Goal: Task Accomplishment & Management: Complete application form

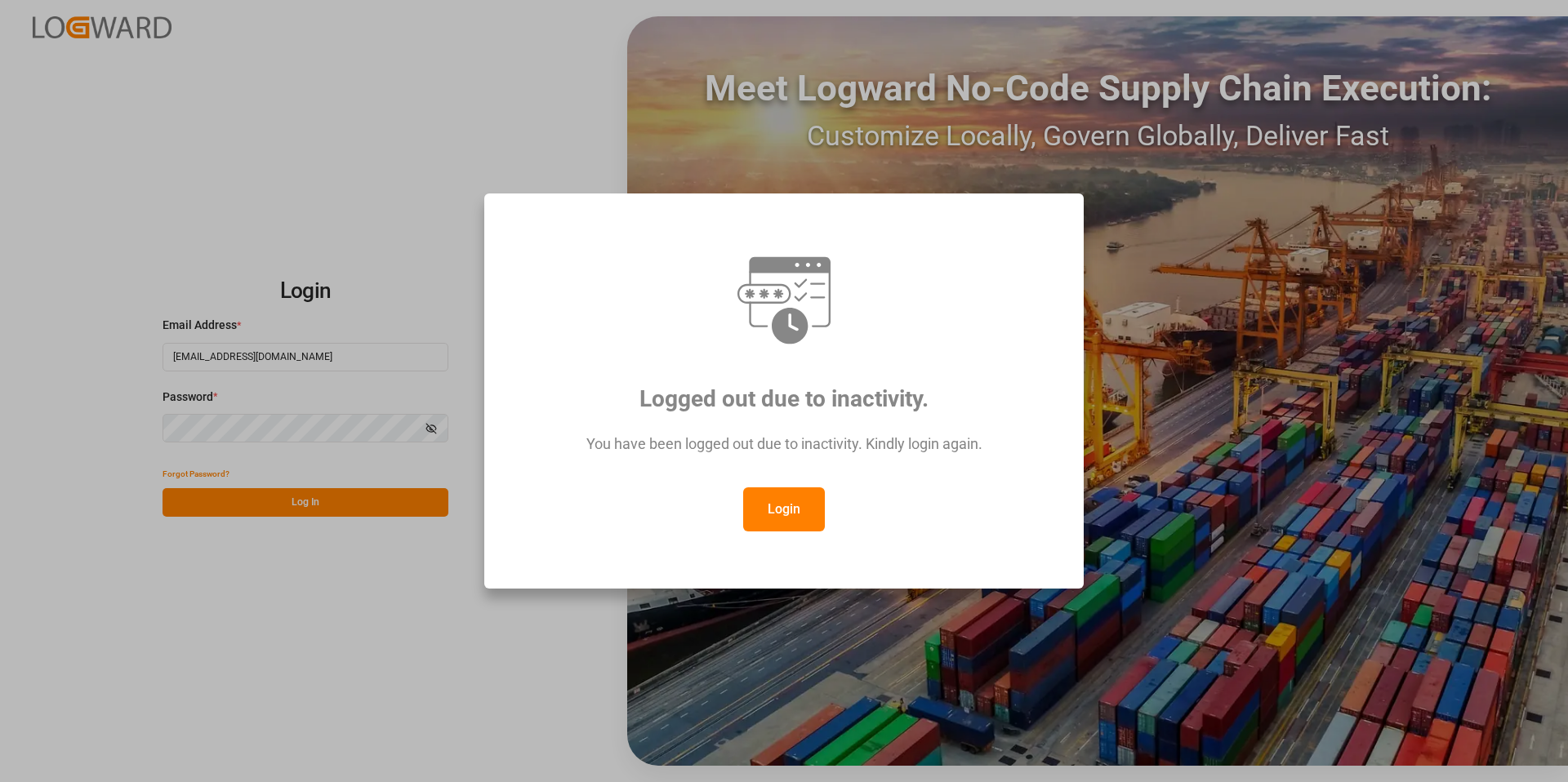
click at [792, 502] on button "Login" at bounding box center [784, 509] width 82 height 44
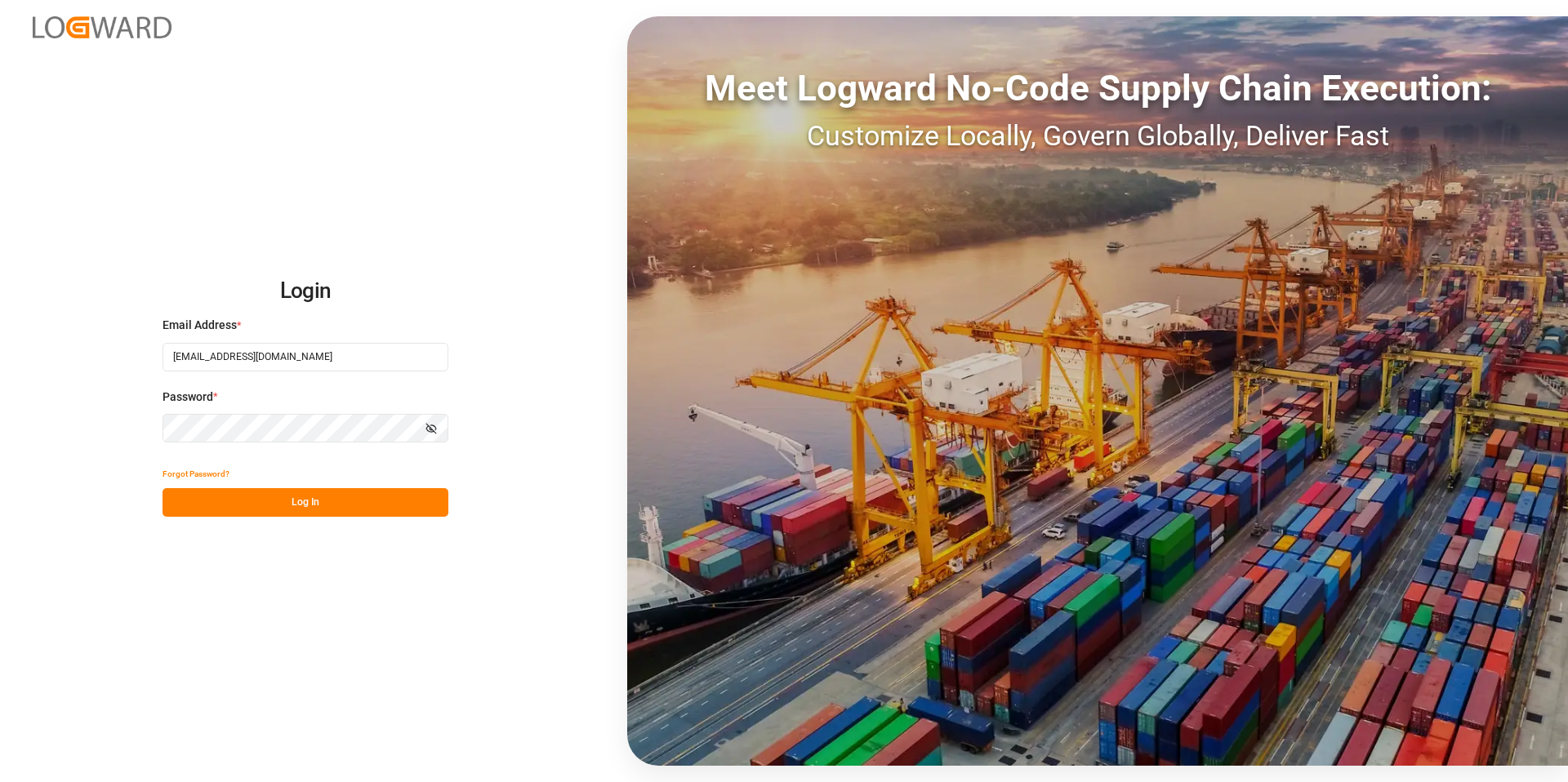
click at [305, 500] on button "Log In" at bounding box center [306, 502] width 286 height 29
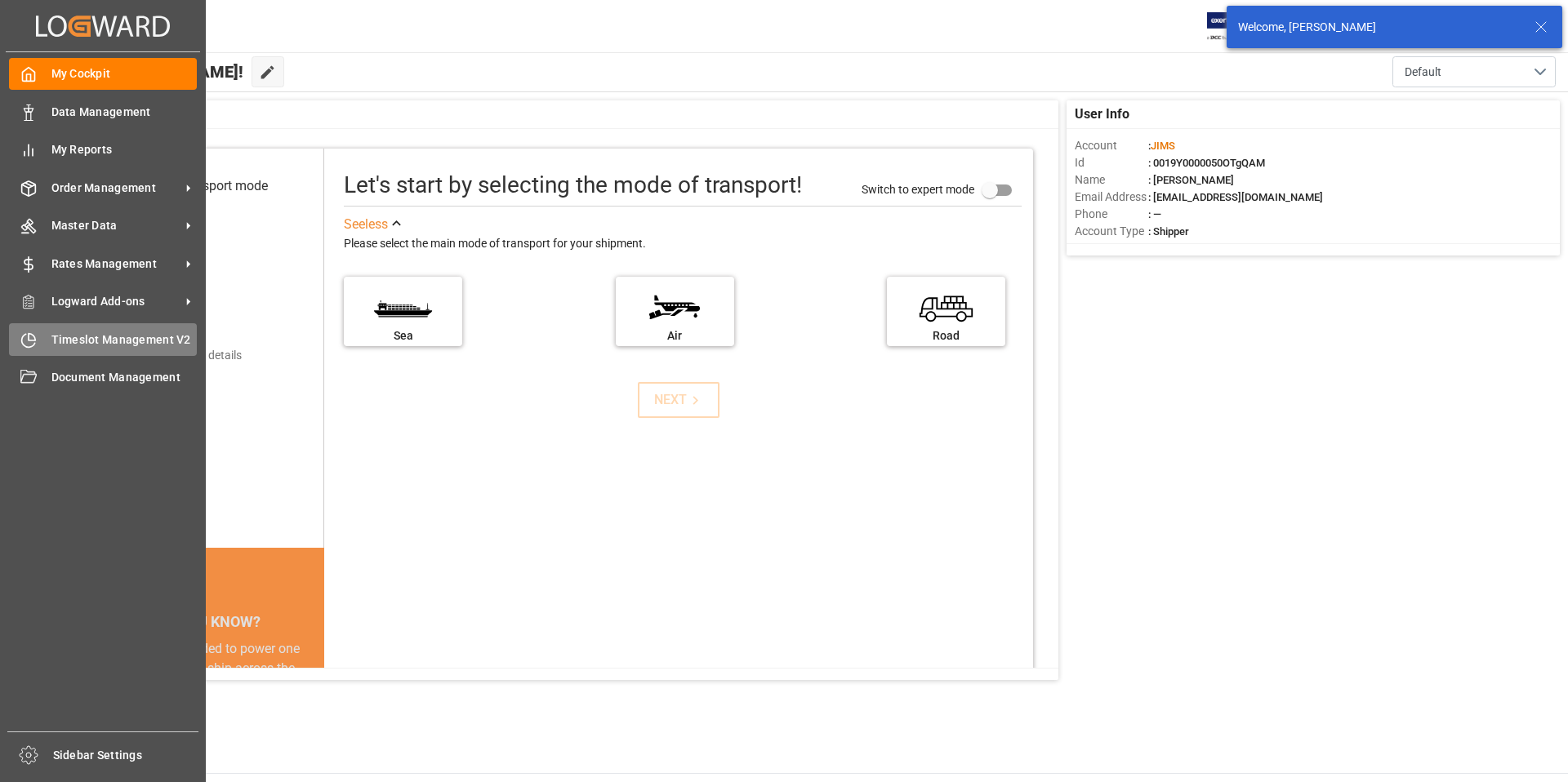
click at [103, 343] on span "Timeslot Management V2" at bounding box center [124, 340] width 146 height 17
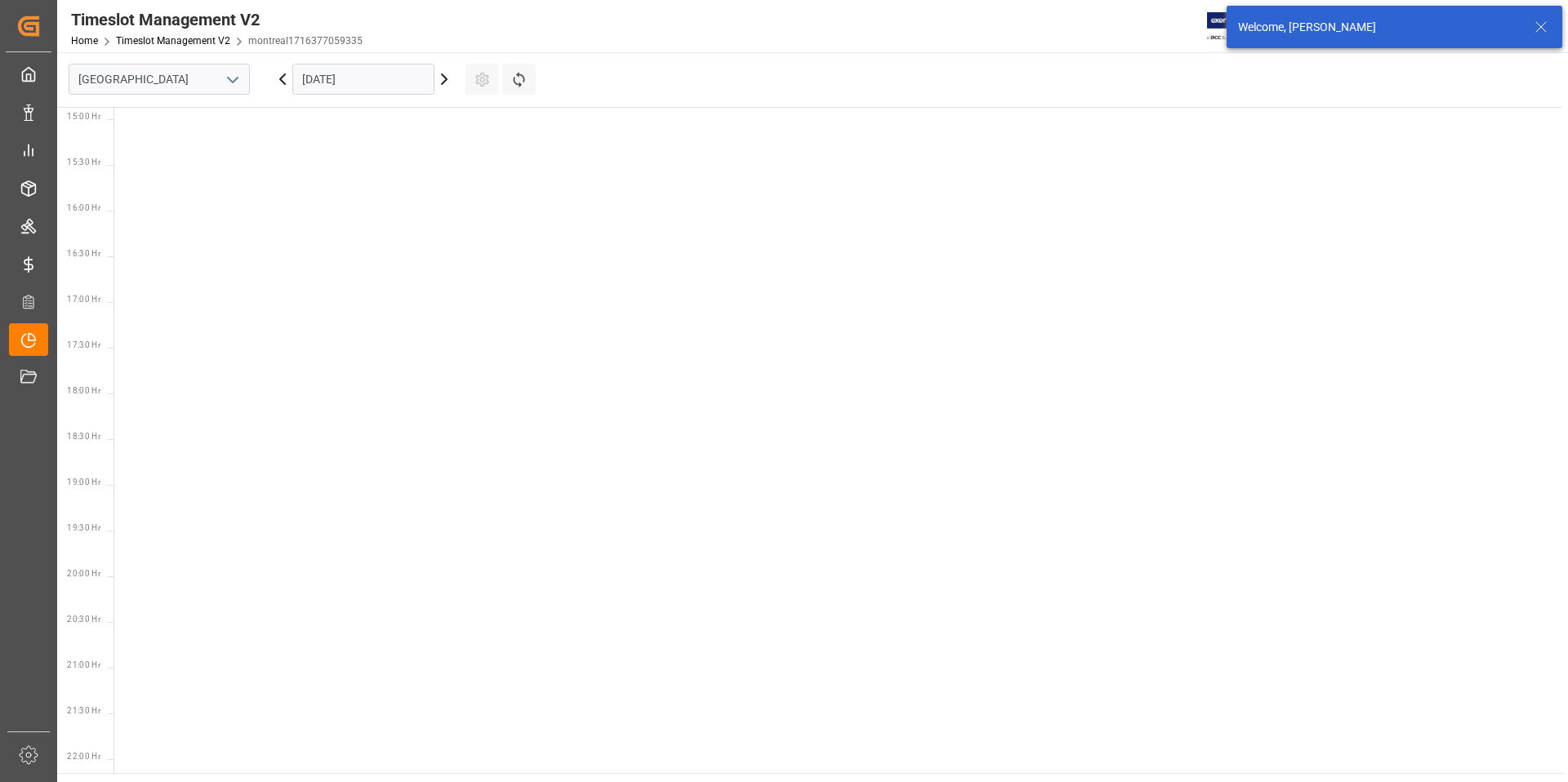
scroll to position [1396, 0]
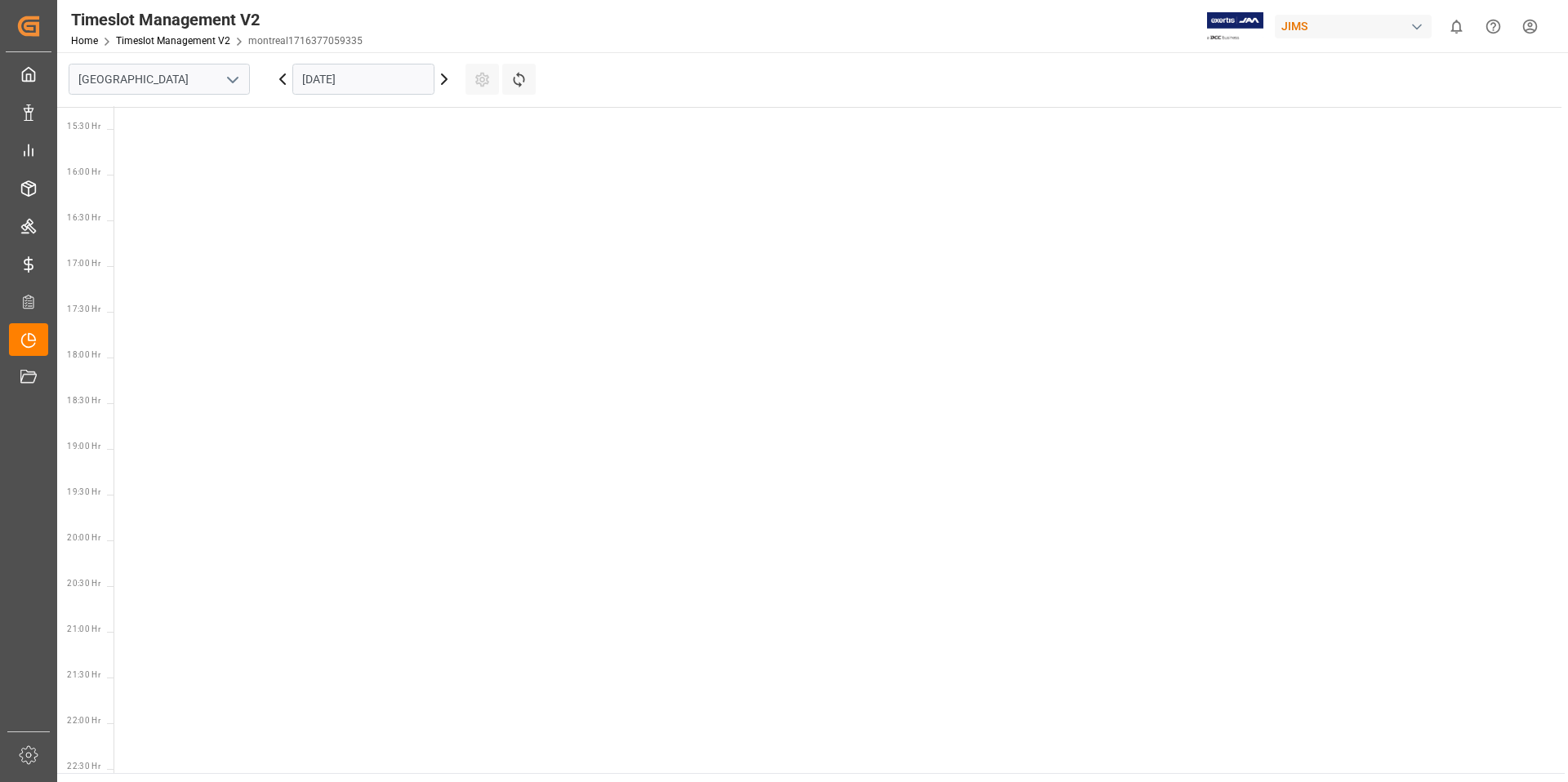
click at [233, 80] on polyline "open menu" at bounding box center [232, 80] width 10 height 5
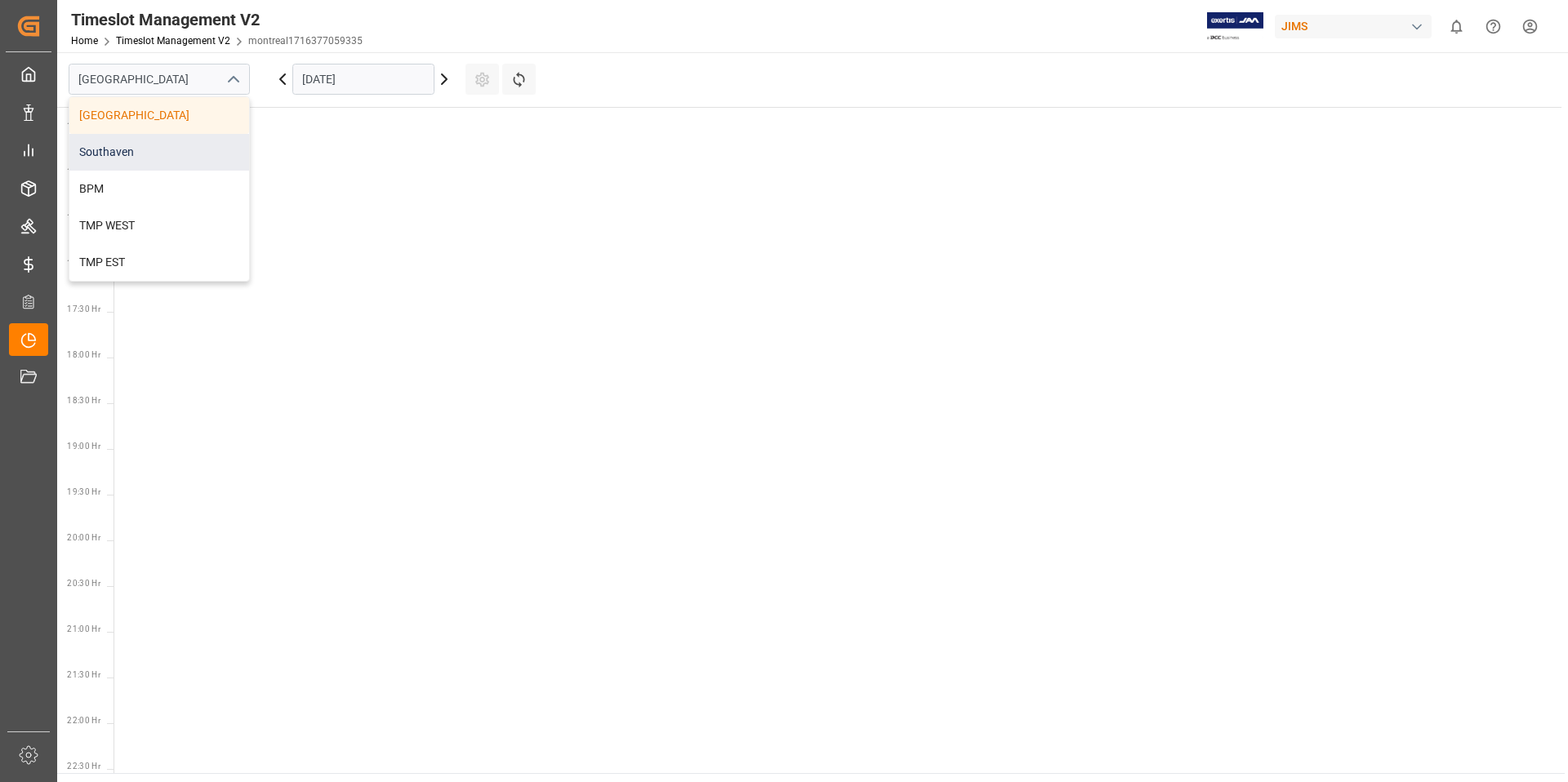
click at [144, 157] on div "Southaven" at bounding box center [159, 152] width 179 height 37
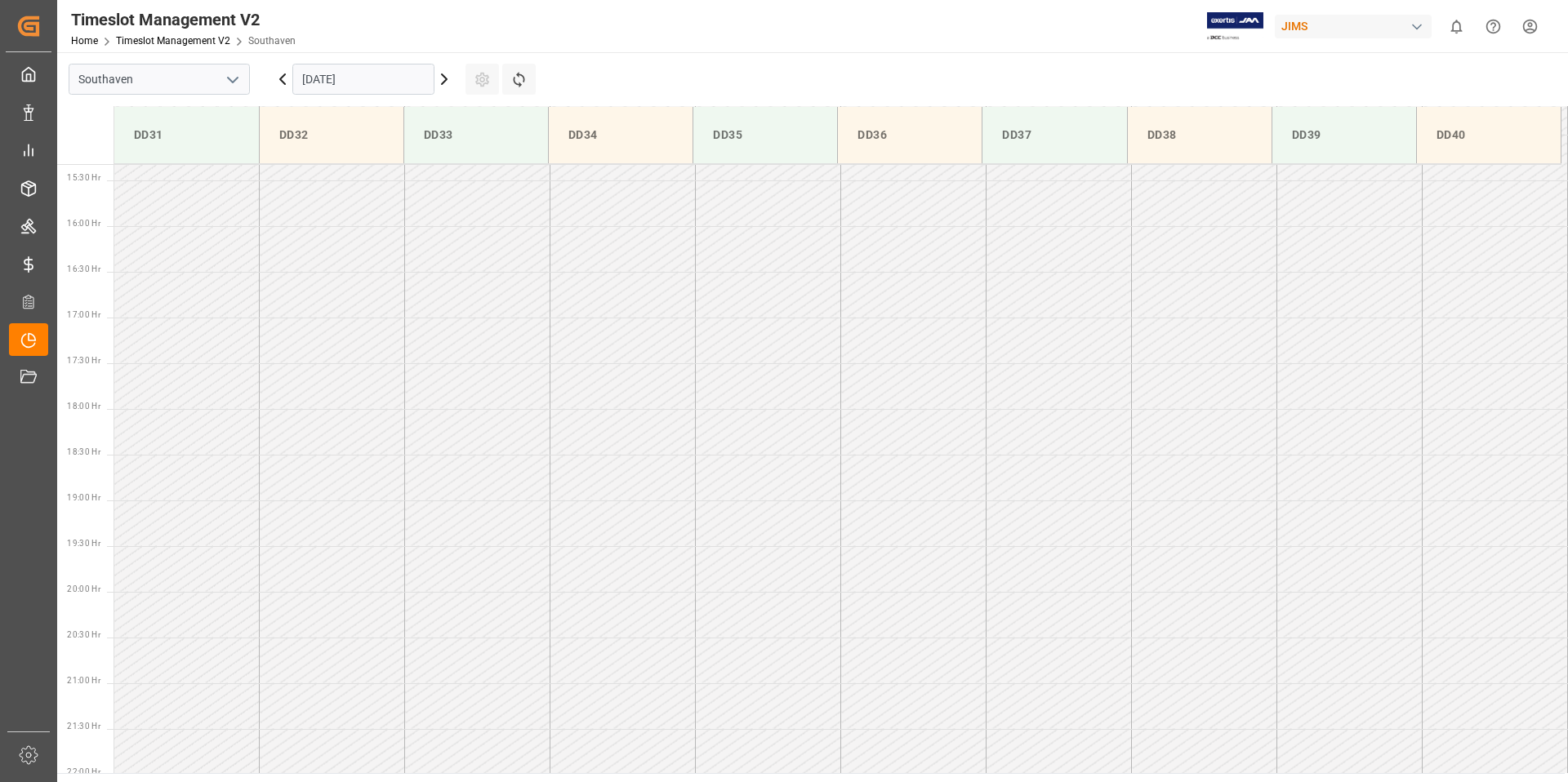
scroll to position [1453, 0]
click at [360, 73] on input "[DATE]" at bounding box center [363, 79] width 142 height 31
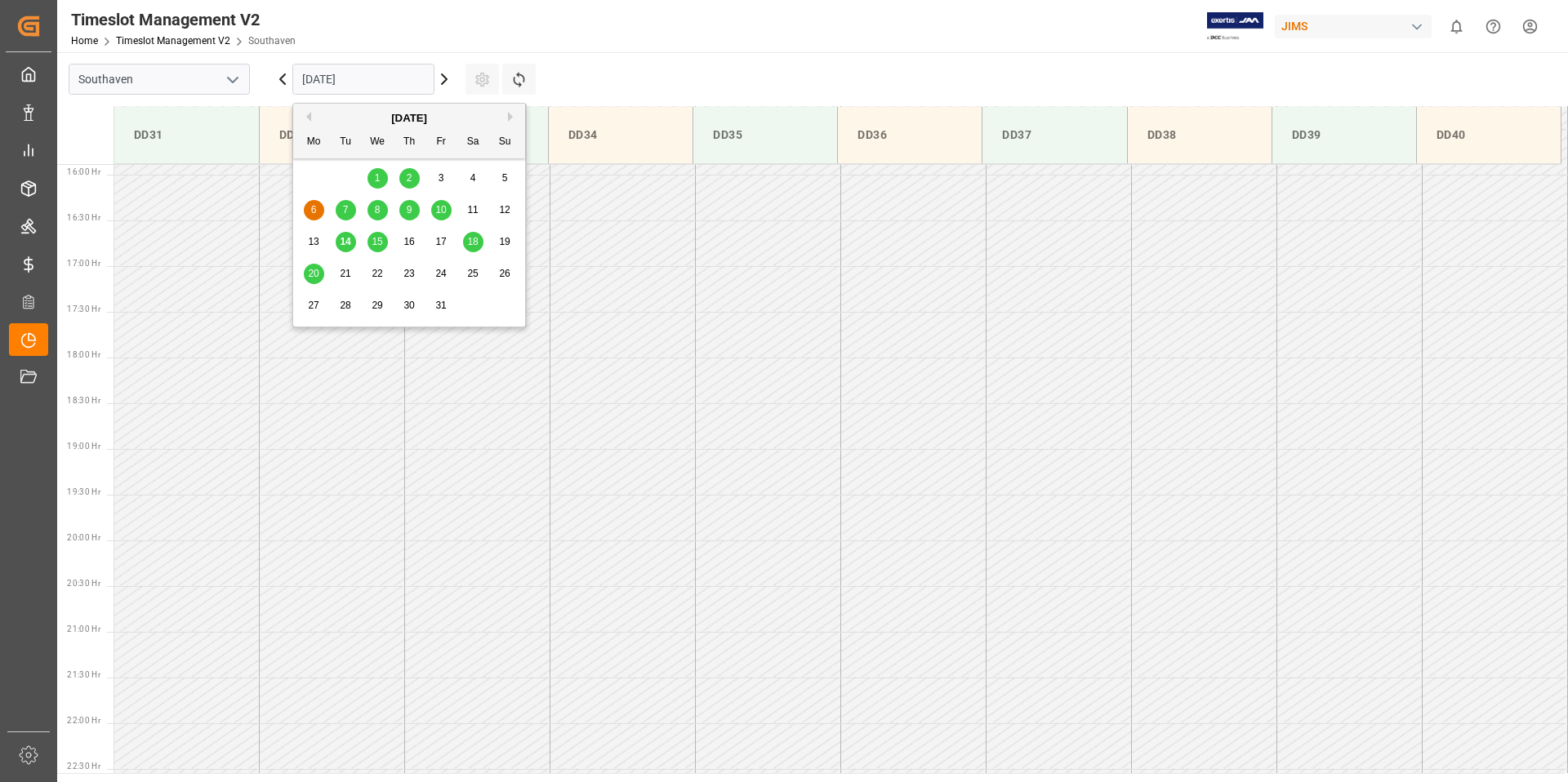
click at [384, 243] on div "15" at bounding box center [378, 242] width 20 height 20
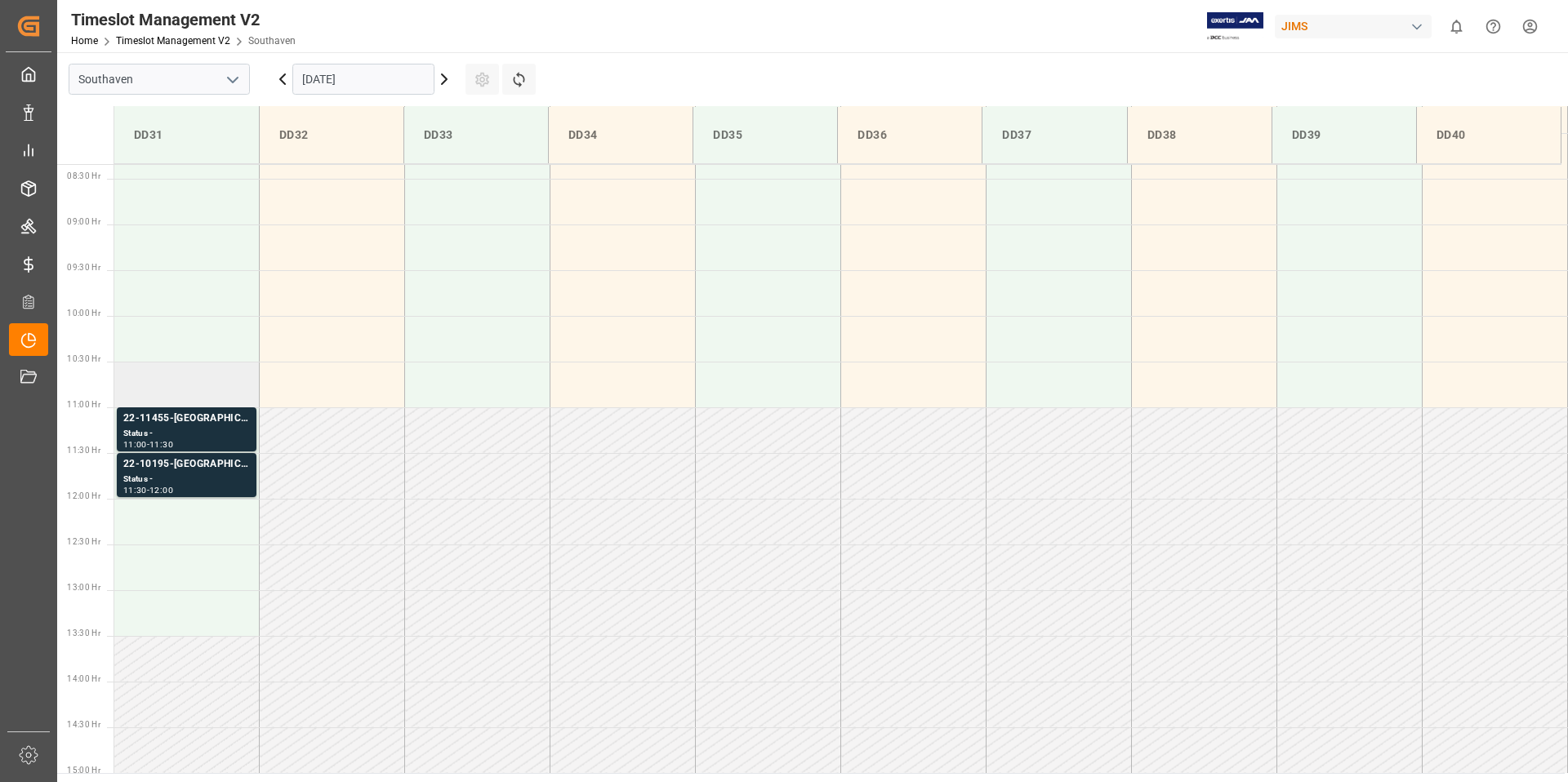
scroll to position [768, 0]
click at [182, 335] on td at bounding box center [187, 332] width 146 height 46
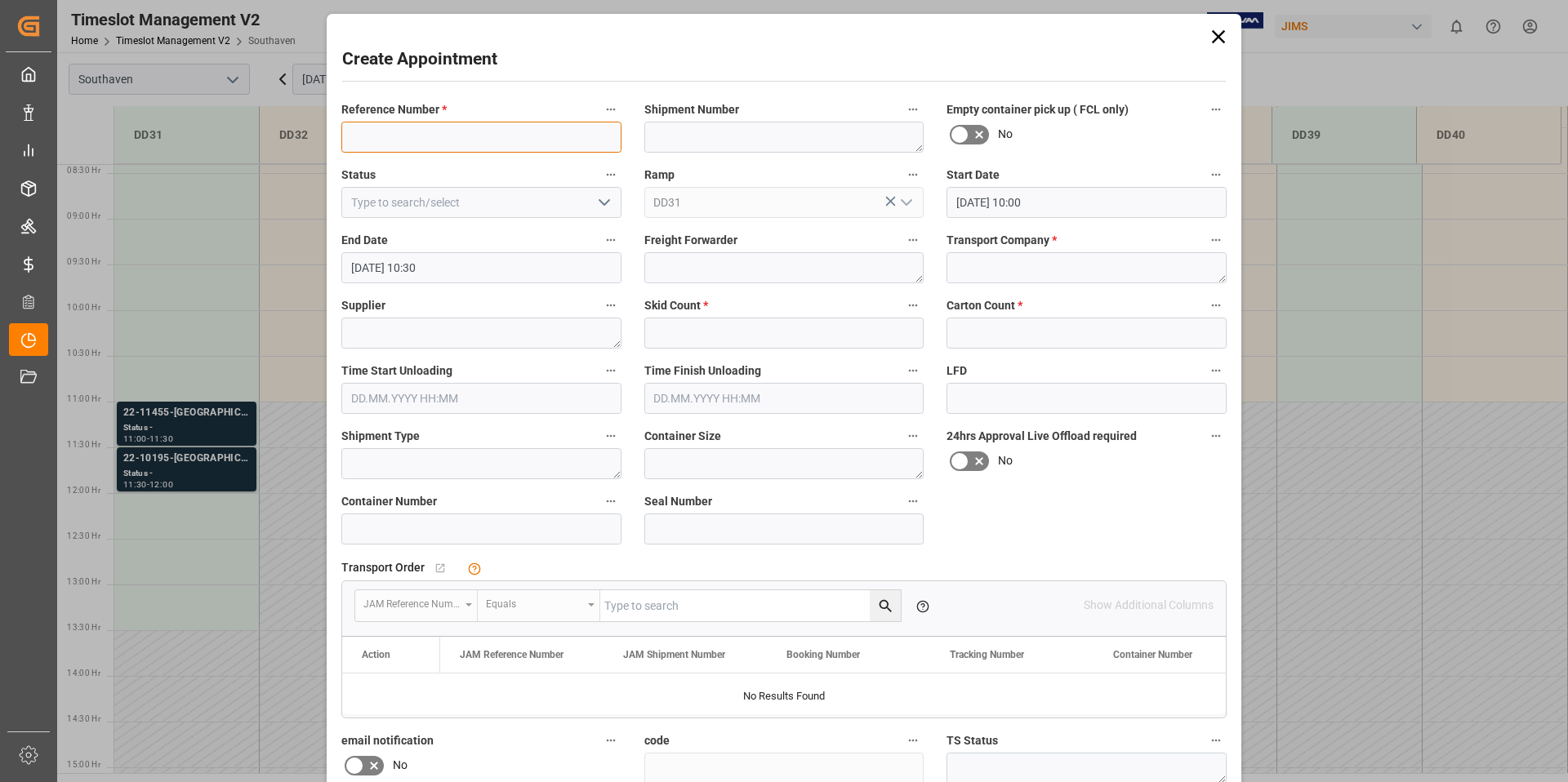
paste input "1069162982"
drag, startPoint x: 426, startPoint y: 137, endPoint x: 286, endPoint y: 132, distance: 140.1
click at [286, 132] on div "Create Appointment Reference Number * 1069162982 Shipment Number Empty containe…" at bounding box center [784, 391] width 1568 height 782
click at [438, 138] on input "1069162982" at bounding box center [482, 137] width 281 height 31
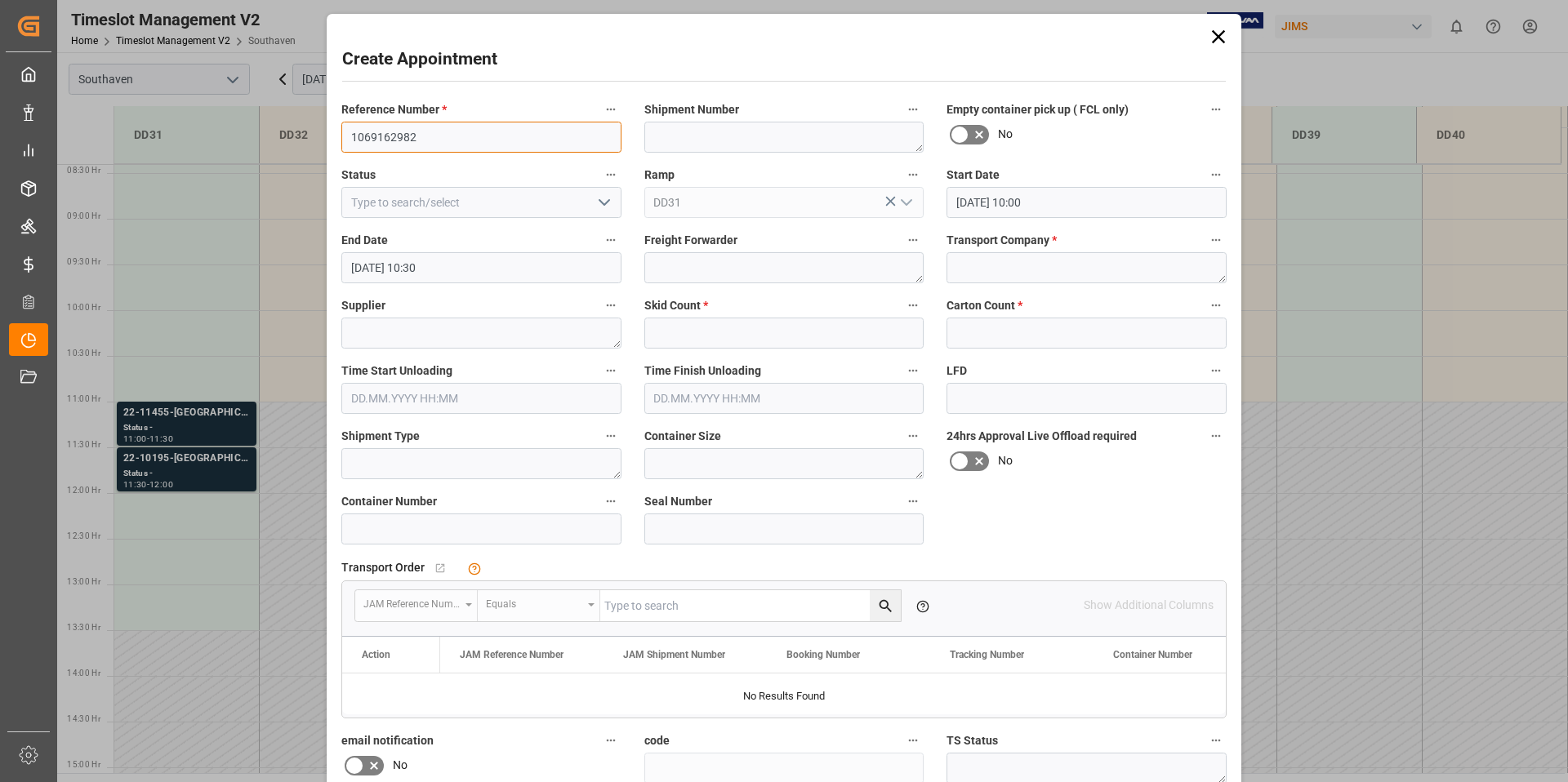
paste input "22-10493-CN"
type input "22-10493-CN"
click at [977, 267] on textarea at bounding box center [1087, 267] width 281 height 31
type textarea "F&W"
type textarea "CORTEK"
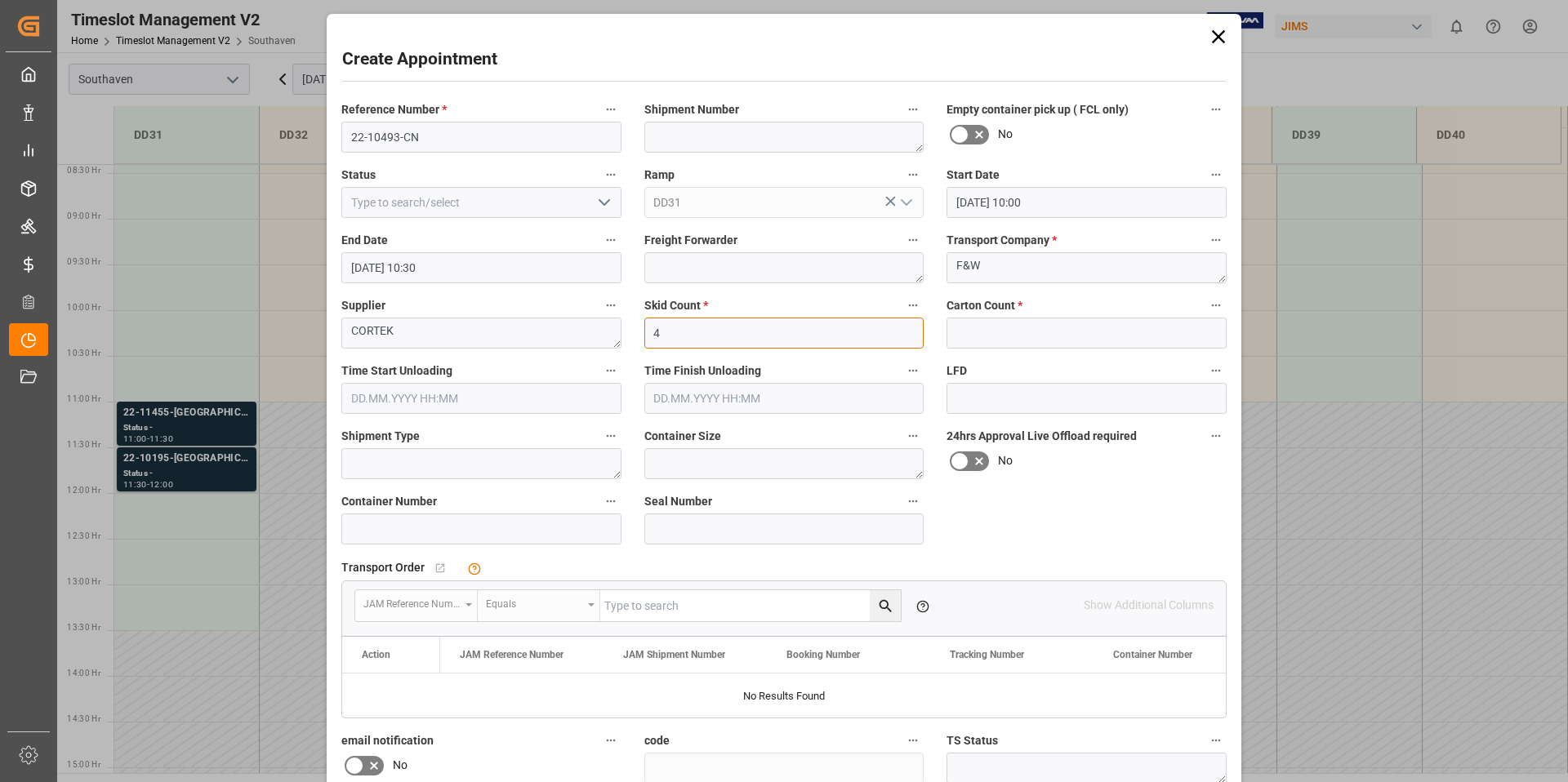
type input "4"
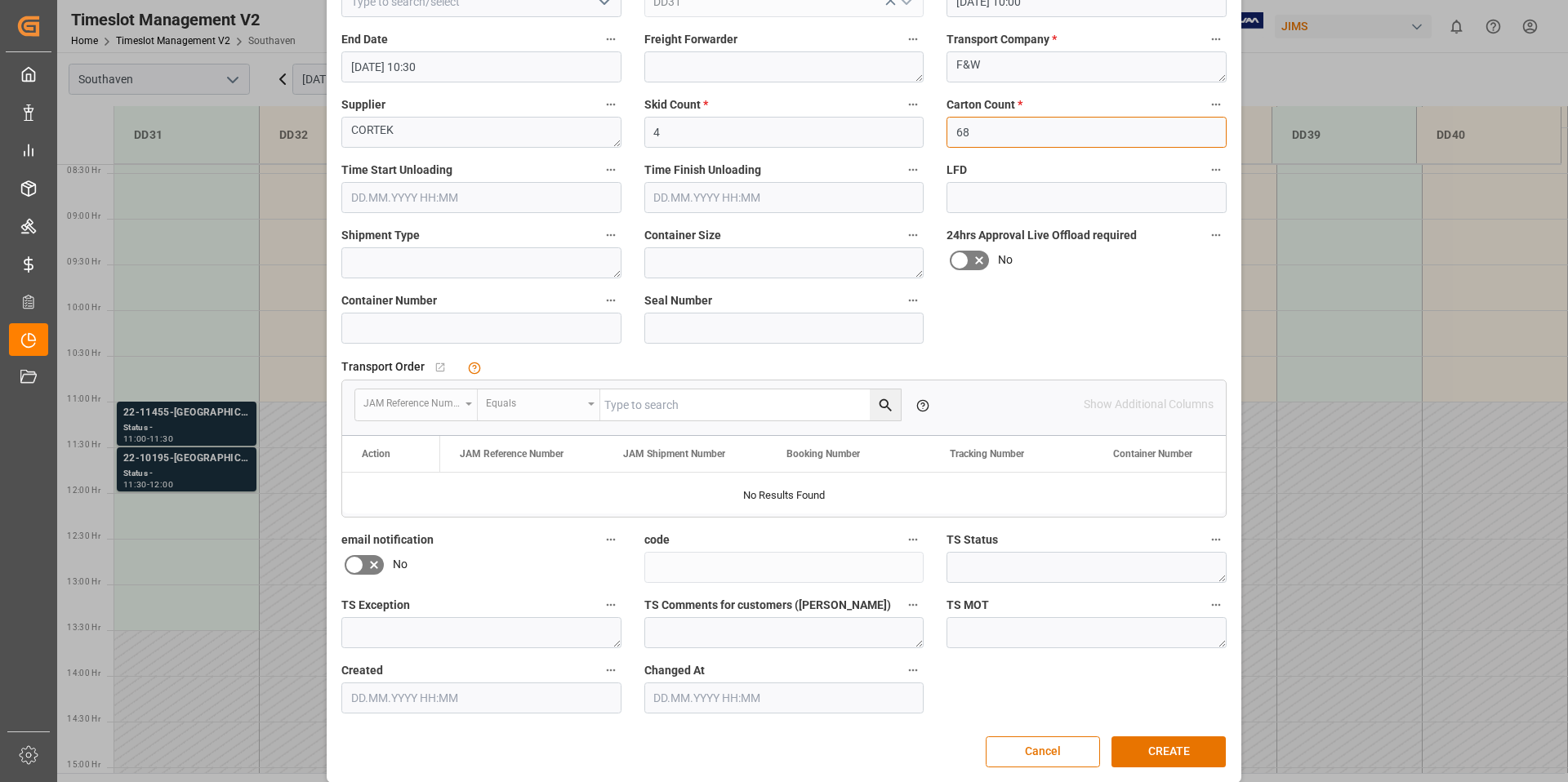
scroll to position [215, 0]
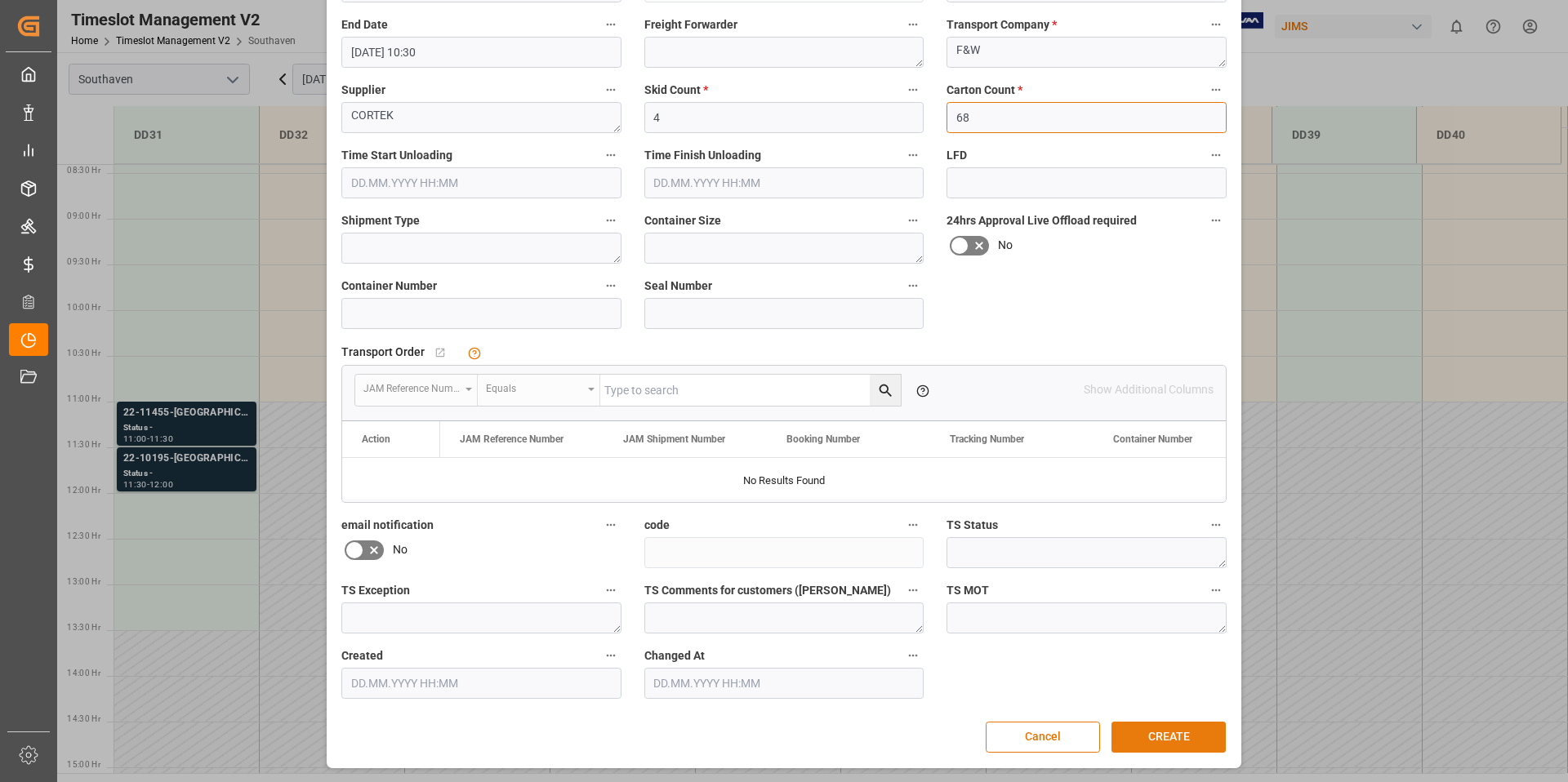
type input "68"
click at [1194, 736] on button "CREATE" at bounding box center [1169, 736] width 114 height 31
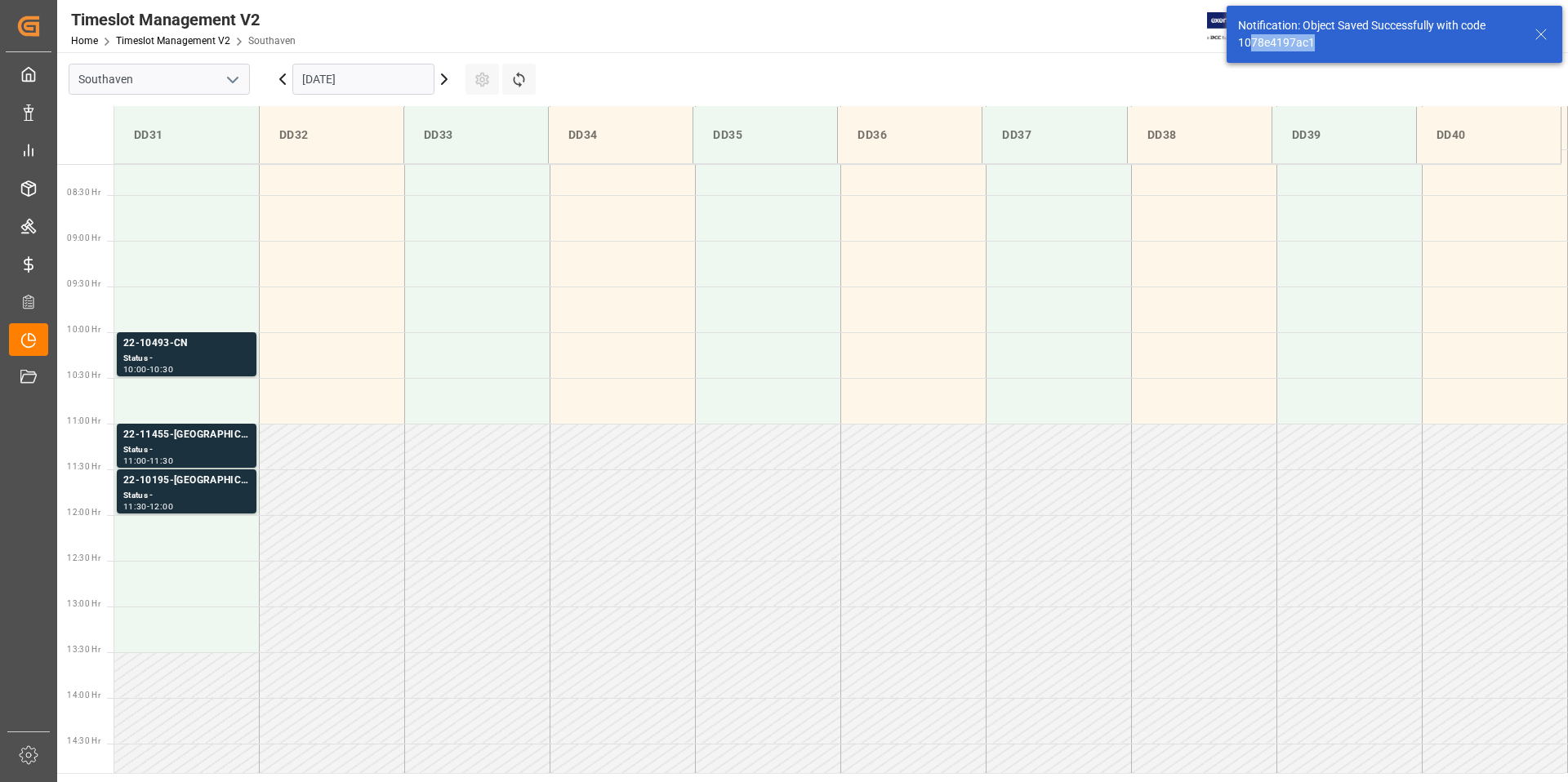
scroll to position [755, 0]
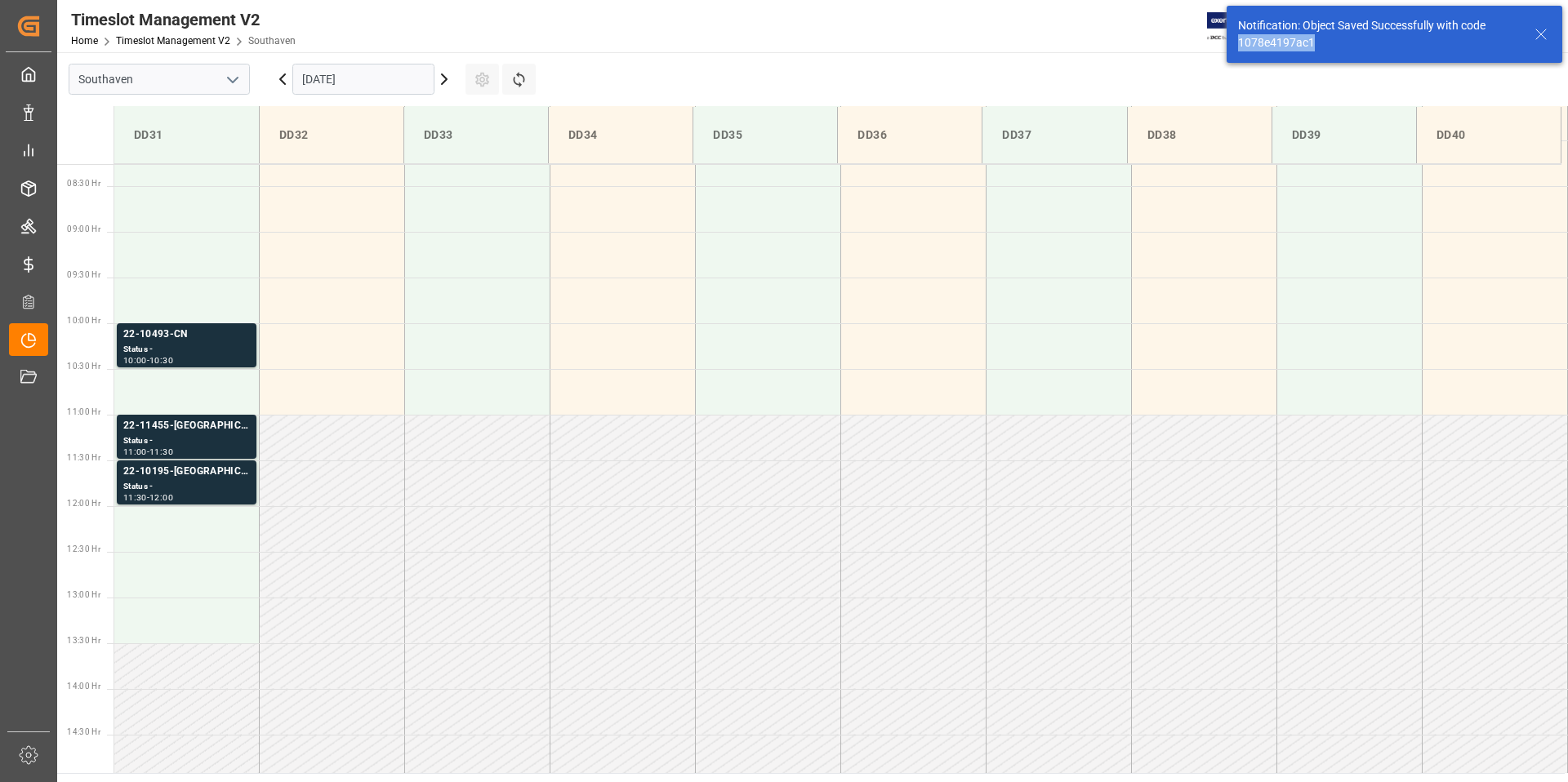
drag, startPoint x: 1323, startPoint y: 46, endPoint x: 1238, endPoint y: 46, distance: 85.0
click at [1238, 46] on div "Notification: Object Saved Successfully with code 1078e4197ac1" at bounding box center [1379, 33] width 281 height 34
copy div "1078e4197ac1"
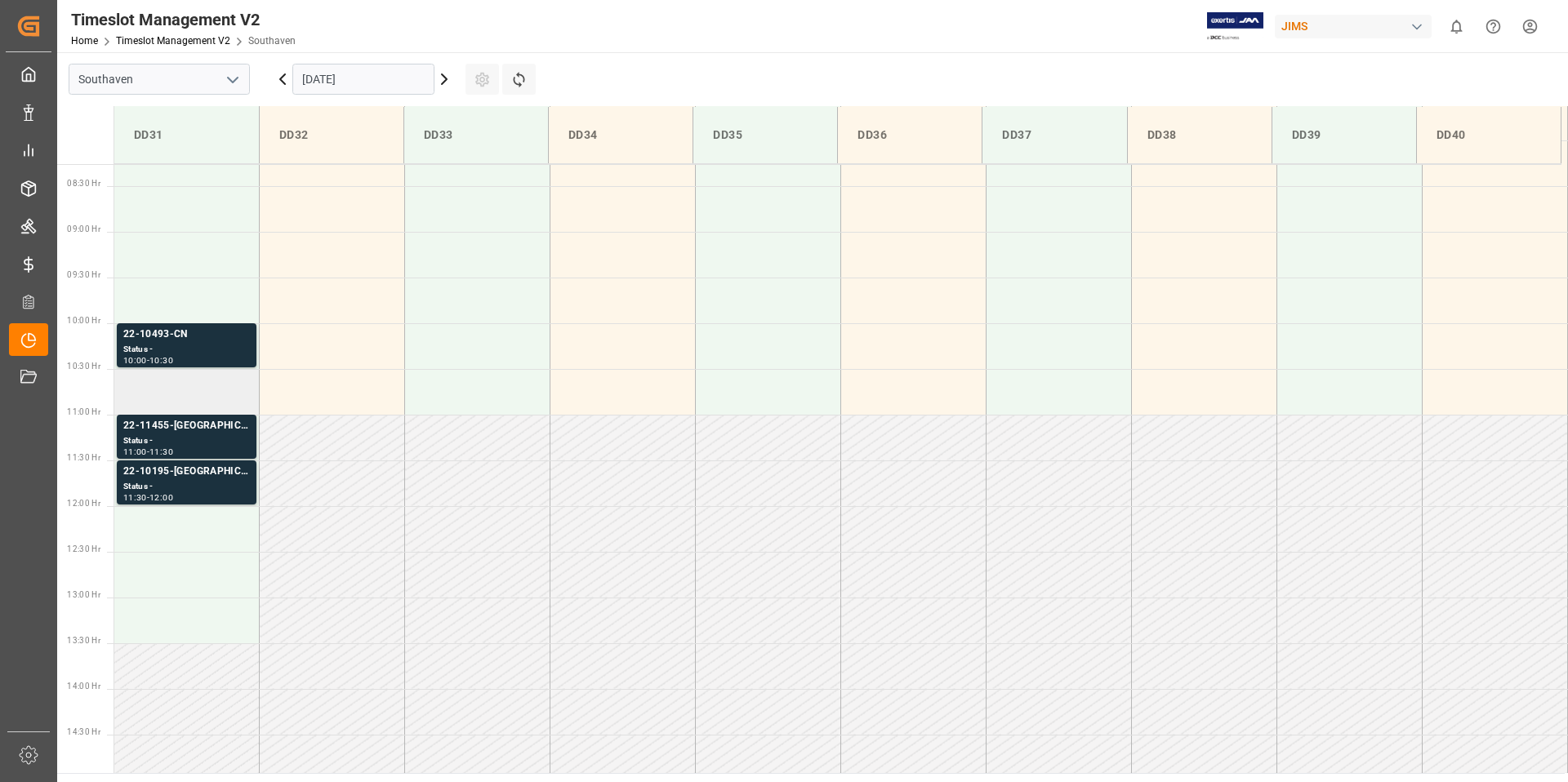
click at [177, 381] on td at bounding box center [187, 391] width 146 height 46
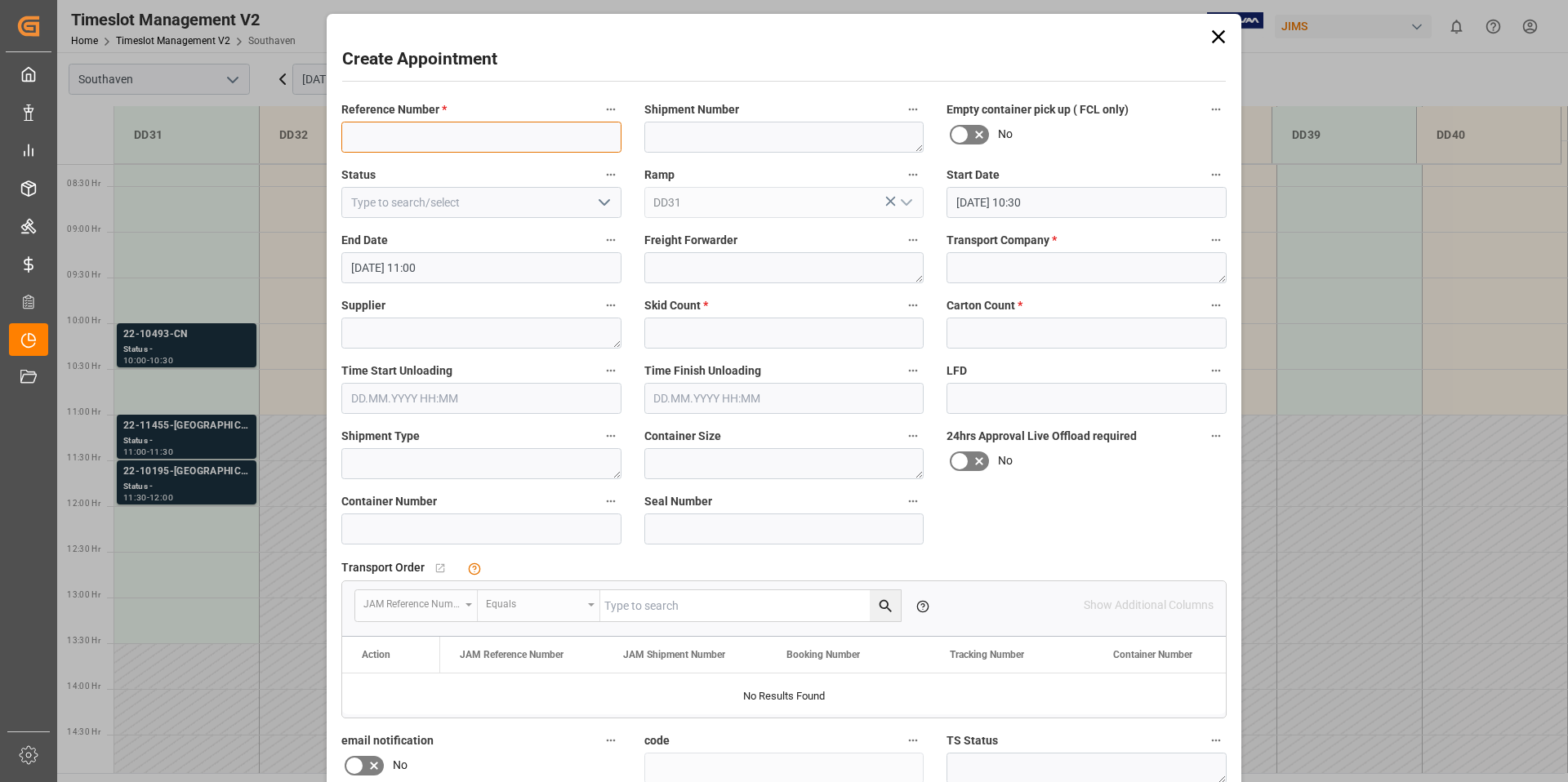
paste input "22-10805-JP"
type input "22-10805-JP"
click at [721, 335] on input "text" at bounding box center [785, 332] width 281 height 31
type input "4"
click at [1020, 273] on textarea at bounding box center [1087, 267] width 281 height 31
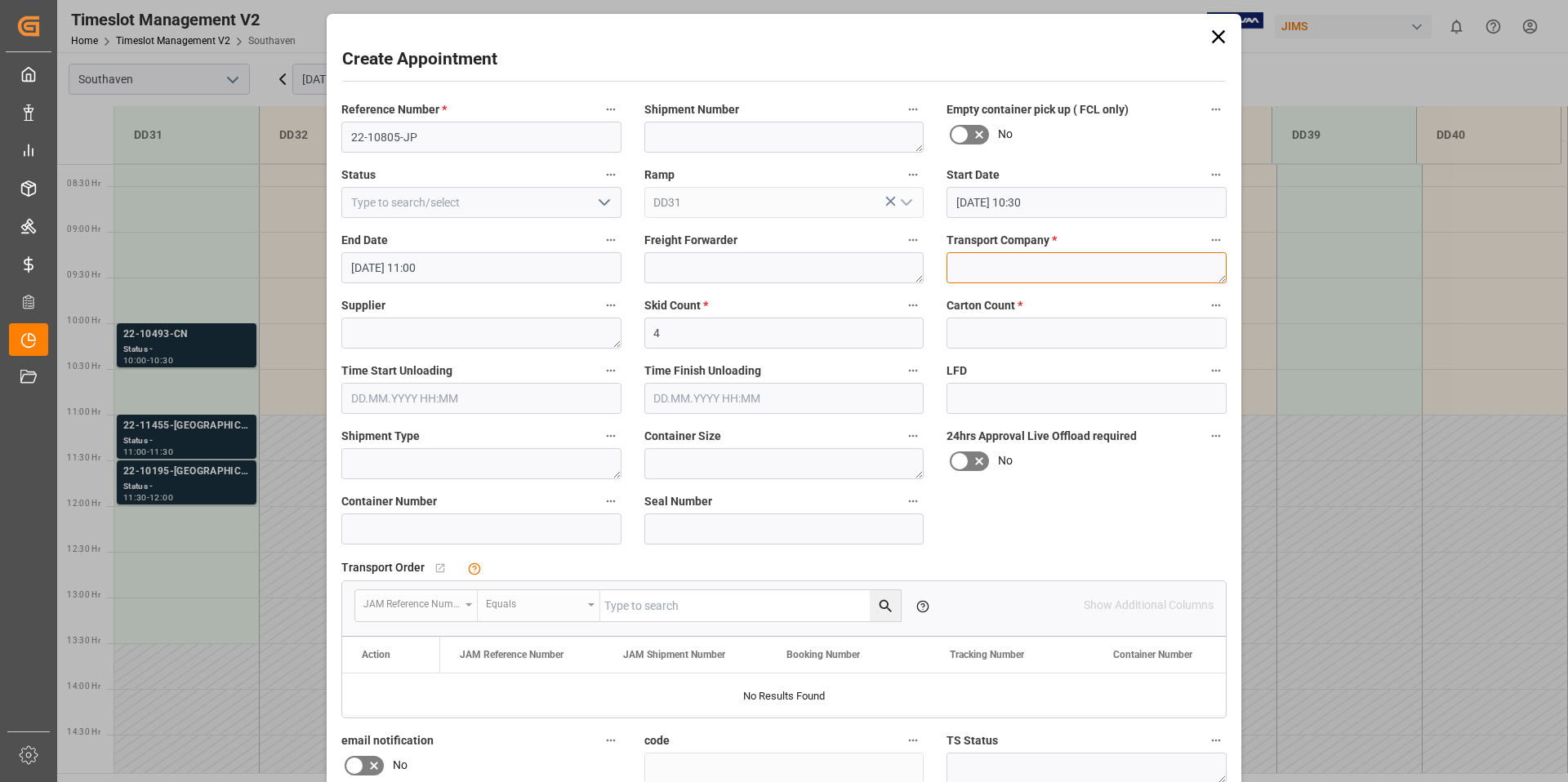
type textarea "f"
type textarea "F&W"
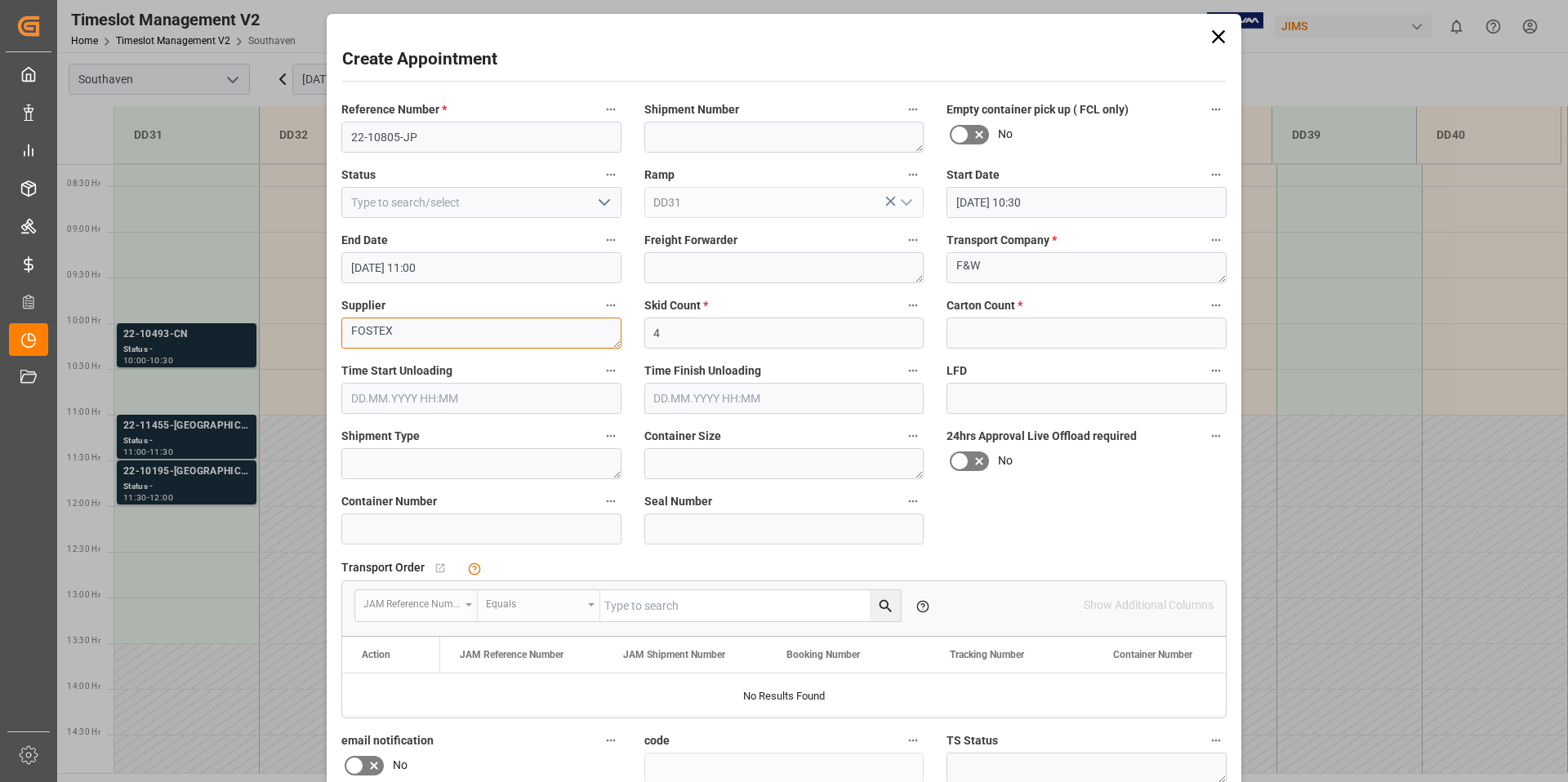
type textarea "FOSTEX"
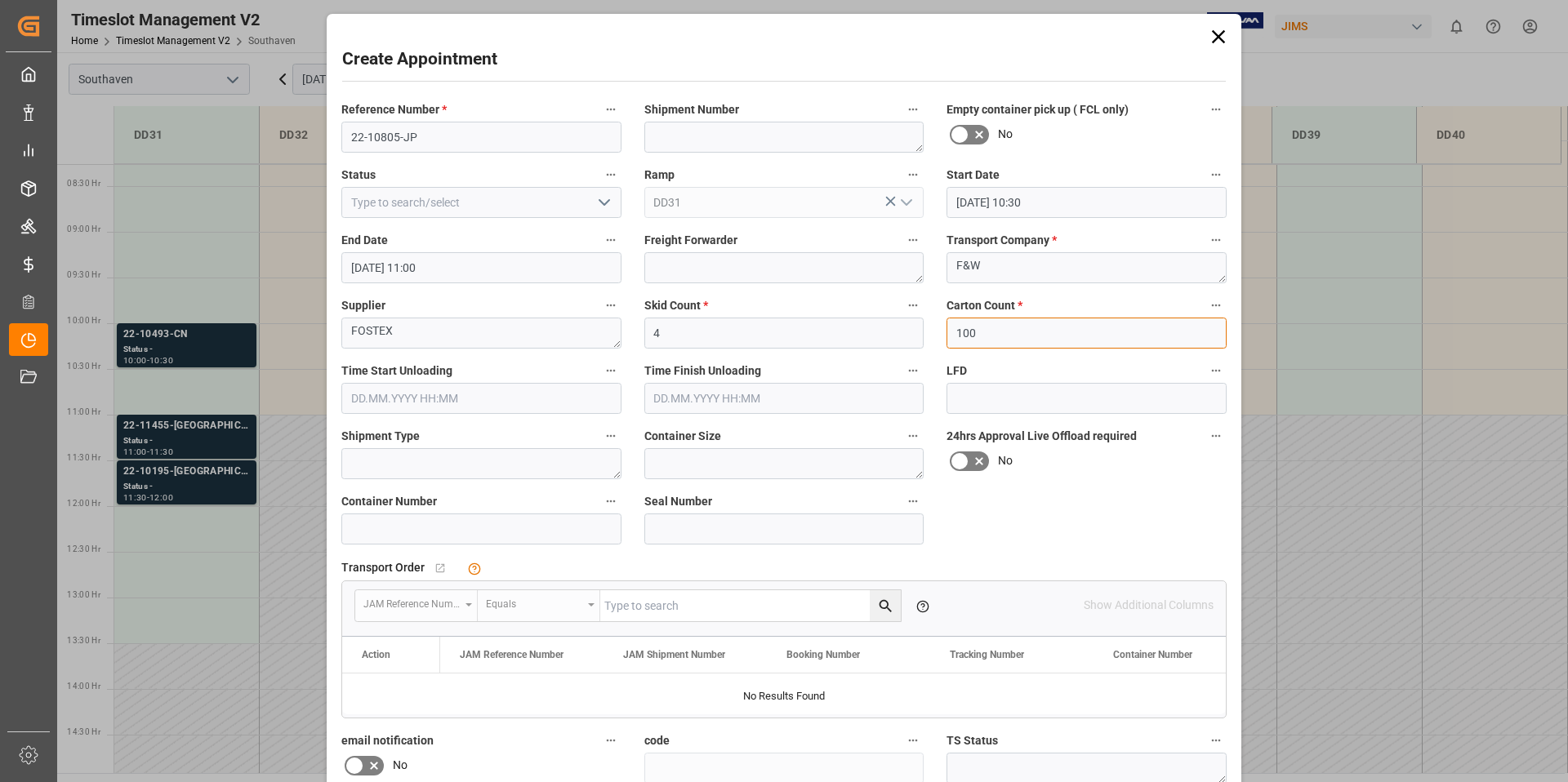
type input "100"
click at [1094, 571] on div "Transport Order   No child Object linked" at bounding box center [784, 568] width 885 height 24
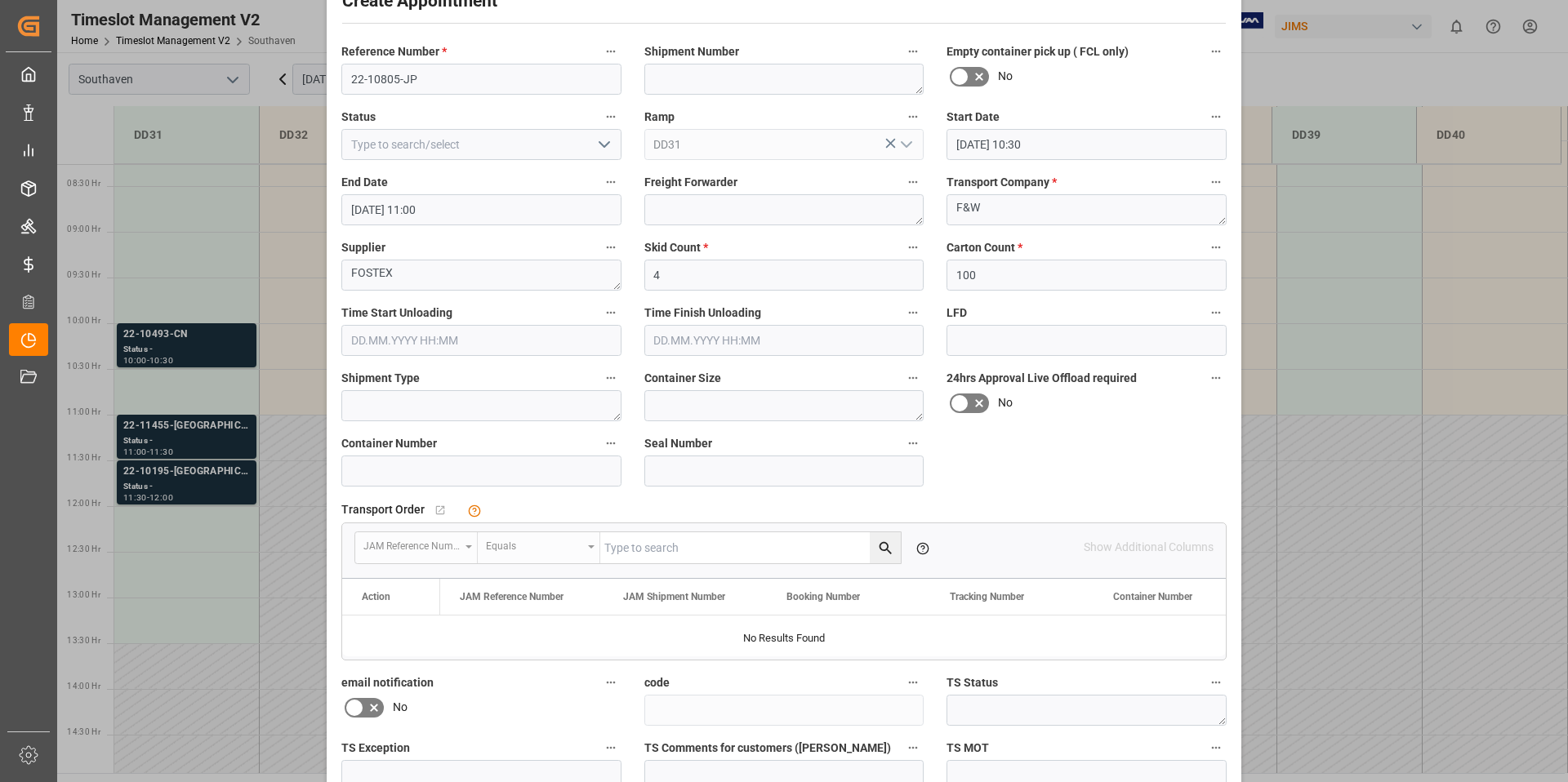
scroll to position [215, 0]
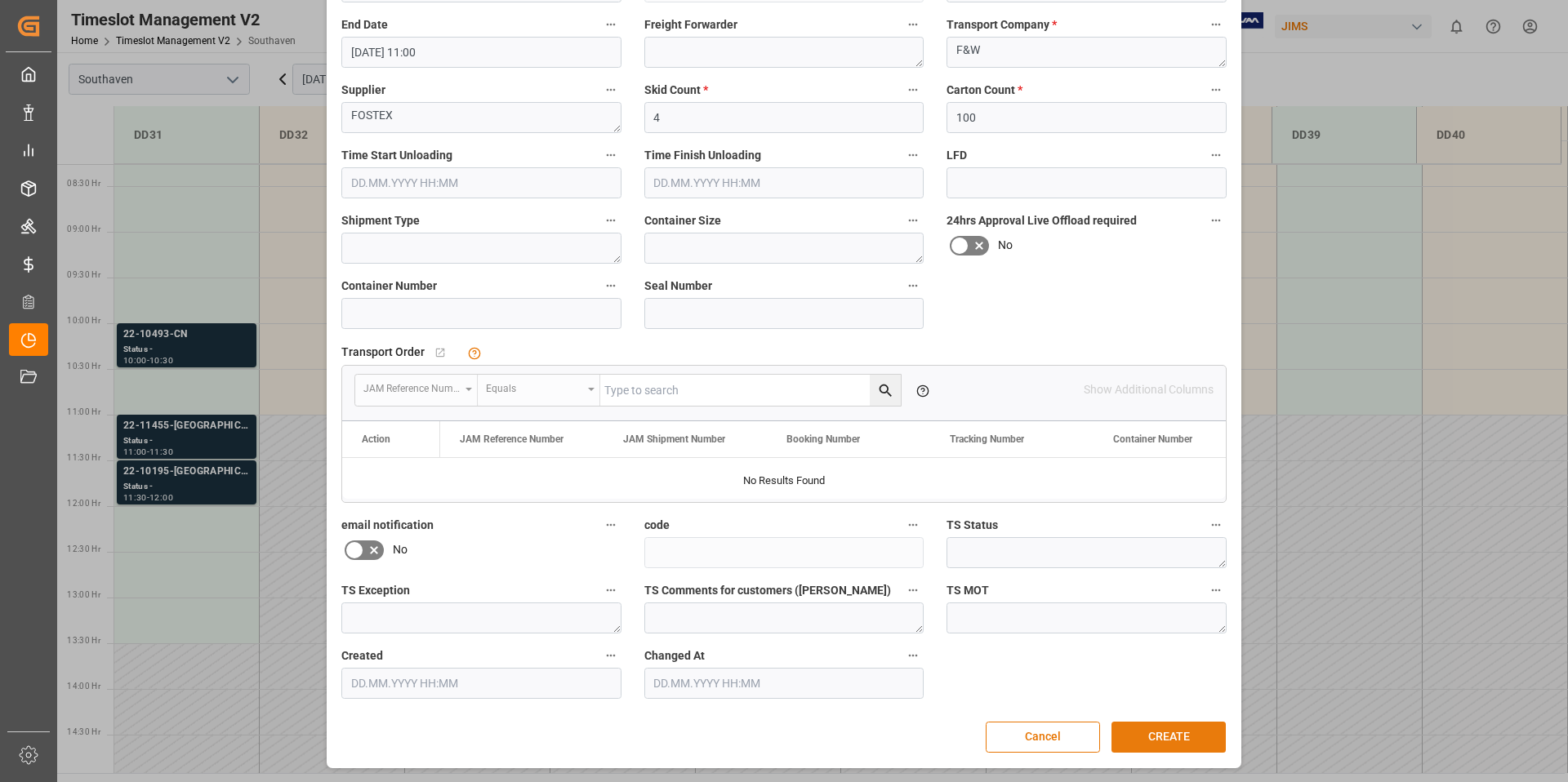
click at [1174, 730] on button "CREATE" at bounding box center [1169, 736] width 114 height 31
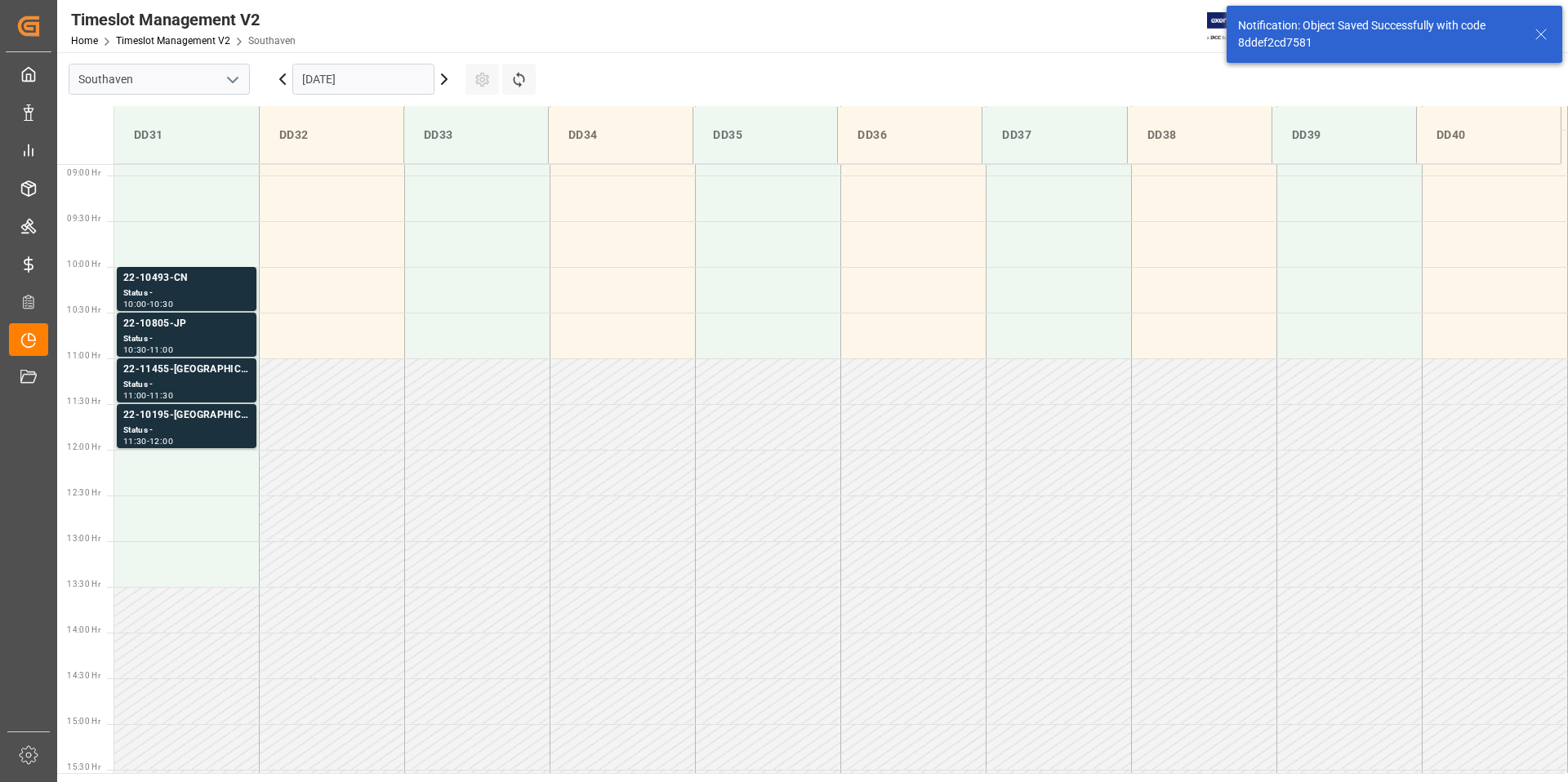
scroll to position [813, 0]
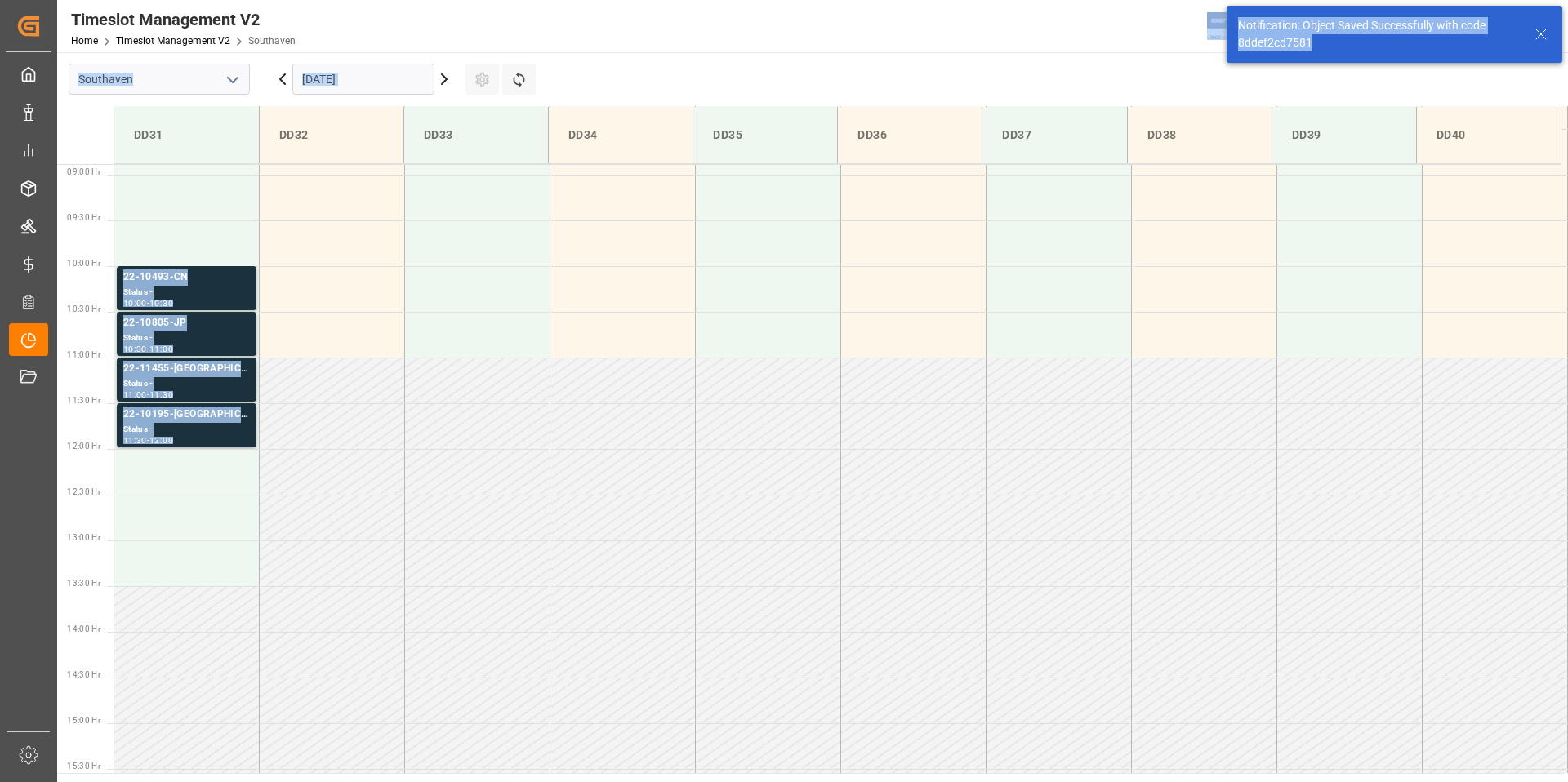
drag, startPoint x: 1325, startPoint y: 46, endPoint x: 1216, endPoint y: 41, distance: 109.1
click at [1209, 43] on body "Created by potrace 1.15, written by [PERSON_NAME] [DATE]-[DATE] Created by potr…" at bounding box center [784, 391] width 1568 height 782
click at [1331, 49] on div "Notification: Object Saved Successfully with code 8ddef2cd7581" at bounding box center [1379, 33] width 281 height 34
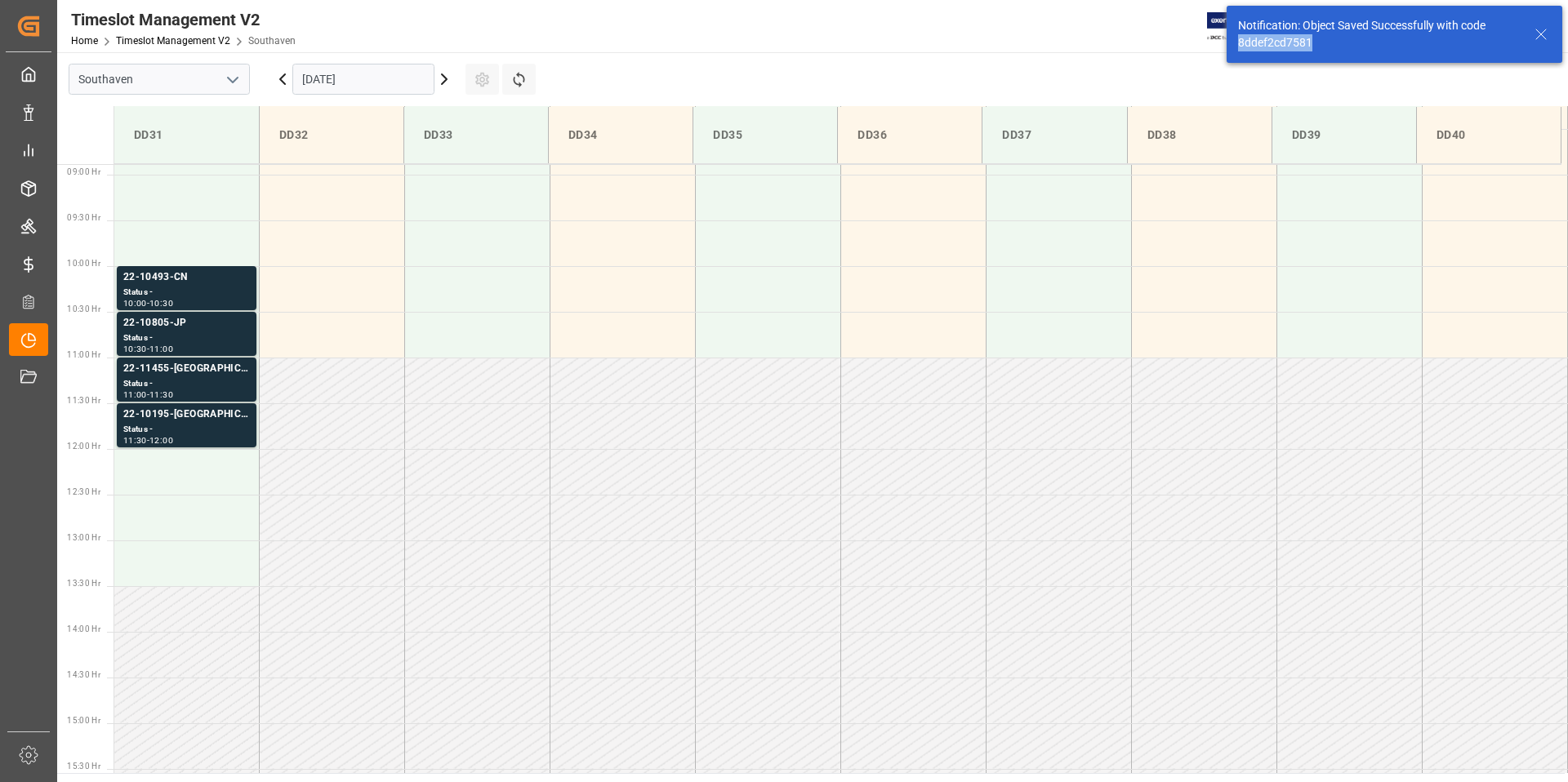
drag, startPoint x: 1329, startPoint y: 46, endPoint x: 1231, endPoint y: 44, distance: 98.0
click at [1231, 44] on div "Notification: Object Saved Successfully with code 8ddef2cd7581" at bounding box center [1394, 34] width 335 height 58
copy div "8ddef2cd7581"
